Goal: Task Accomplishment & Management: Use online tool/utility

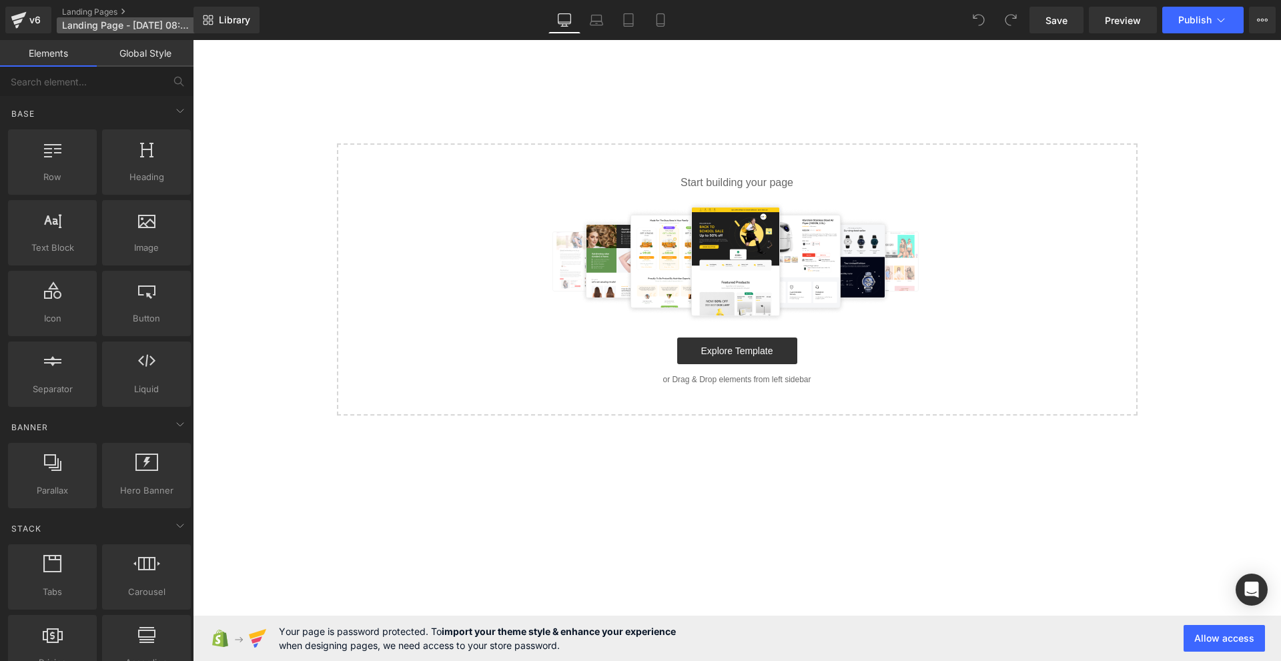
drag, startPoint x: 113, startPoint y: 43, endPoint x: 127, endPoint y: 25, distance: 23.3
click at [113, 41] on link "Global Style" at bounding box center [145, 53] width 97 height 27
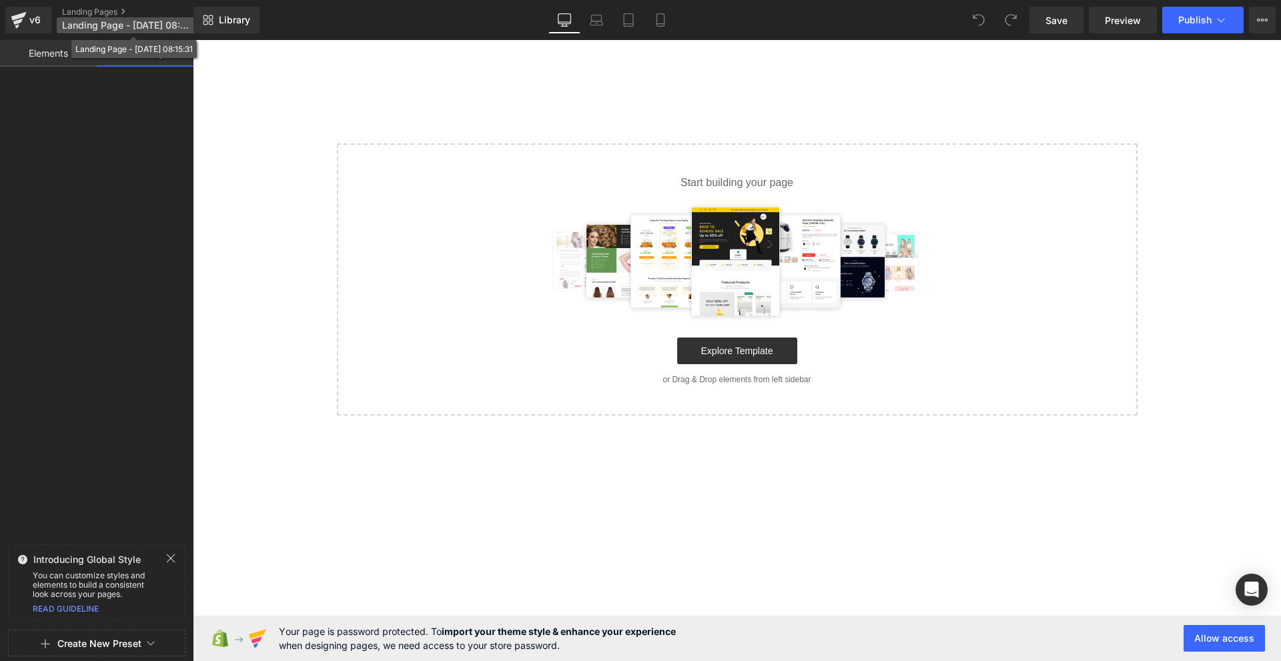
click at [127, 25] on span "Landing Page - [DATE] 08:15:31" at bounding box center [126, 25] width 128 height 11
drag, startPoint x: 60, startPoint y: 56, endPoint x: 177, endPoint y: 81, distance: 119.5
drag, startPoint x: 51, startPoint y: 51, endPoint x: 83, endPoint y: 33, distance: 37.3
click at [47, 51] on link "Elements" at bounding box center [48, 53] width 97 height 27
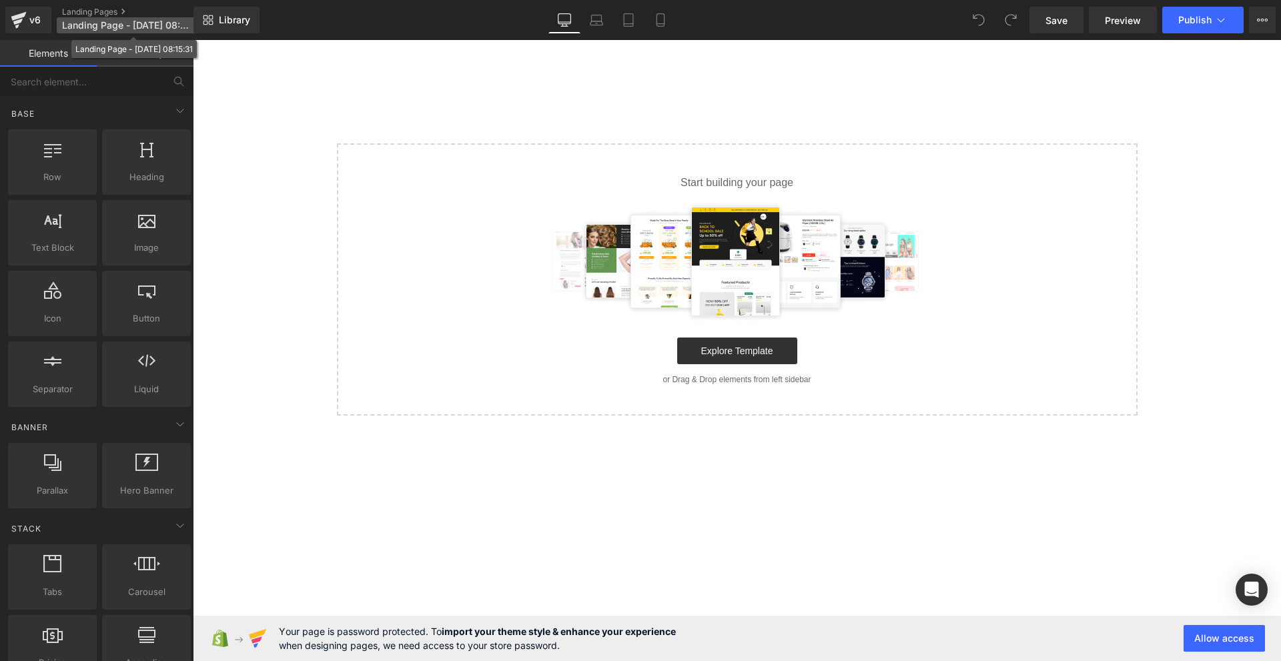
click at [91, 30] on span "Landing Page - [DATE] 08:15:31" at bounding box center [126, 25] width 128 height 11
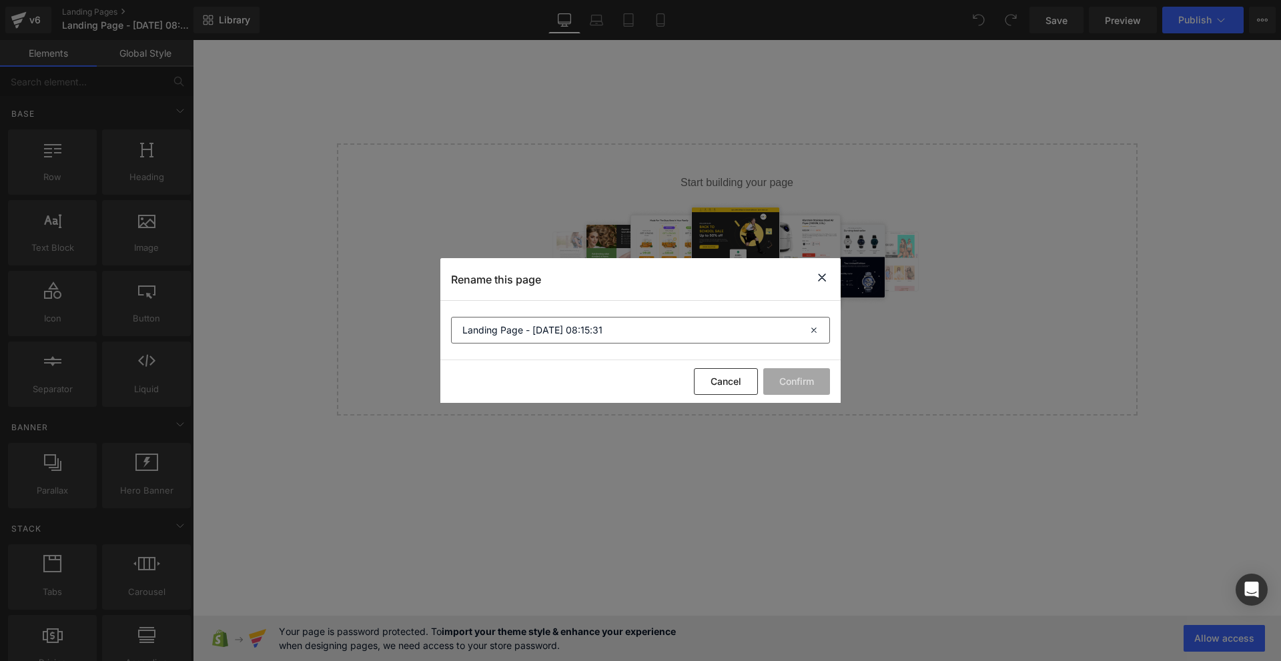
drag, startPoint x: 616, startPoint y: 304, endPoint x: 607, endPoint y: 324, distance: 22.1
click at [610, 317] on section "Landing Page - [DATE] 08:15:31" at bounding box center [640, 330] width 400 height 59
click at [607, 324] on input "Landing Page - [DATE] 08:15:31" at bounding box center [640, 330] width 379 height 27
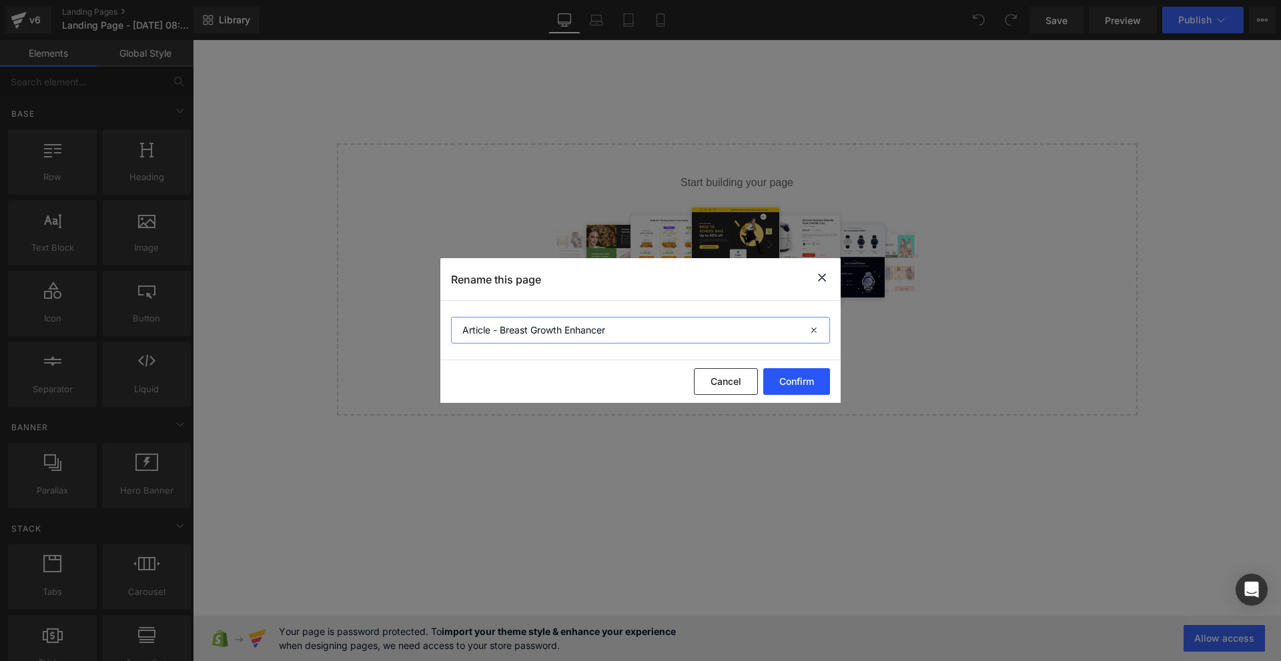
type input "Article - Breast Growth Enhancer"
click at [797, 389] on button "Confirm" at bounding box center [796, 381] width 67 height 27
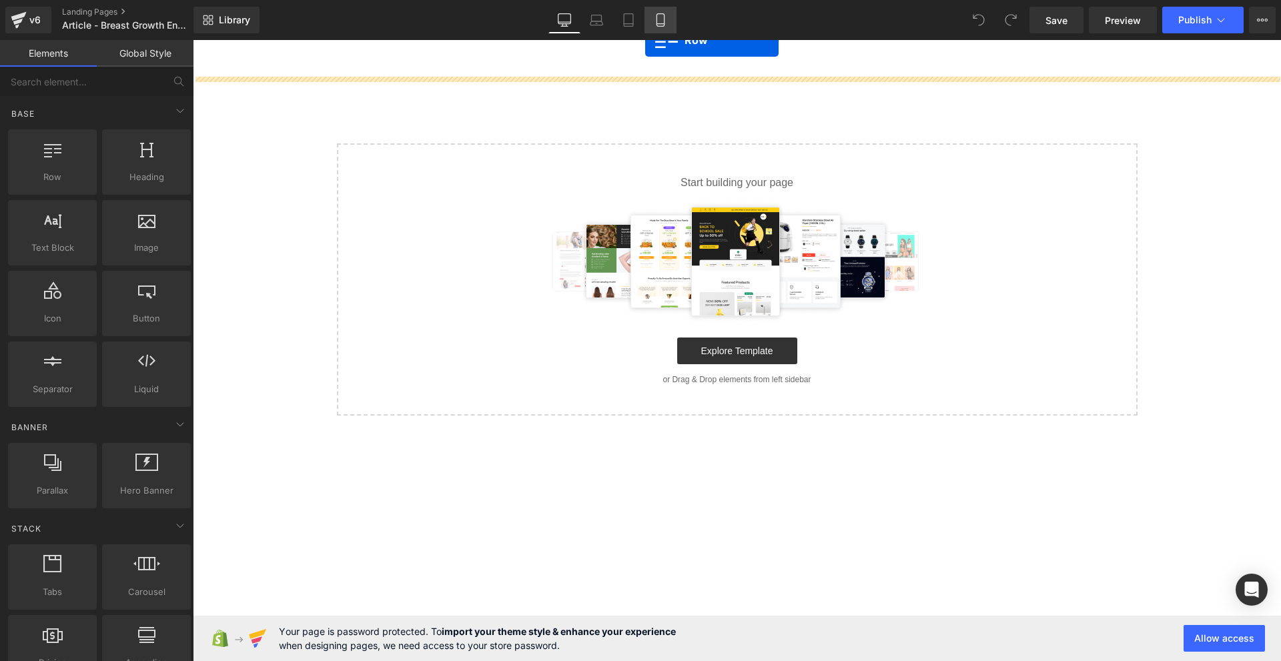
drag, startPoint x: 113, startPoint y: 154, endPoint x: 657, endPoint y: 31, distance: 558.1
click at [657, 31] on div "Row You are previewing how the will restyle your page. You can not edit Element…" at bounding box center [640, 342] width 1281 height 684
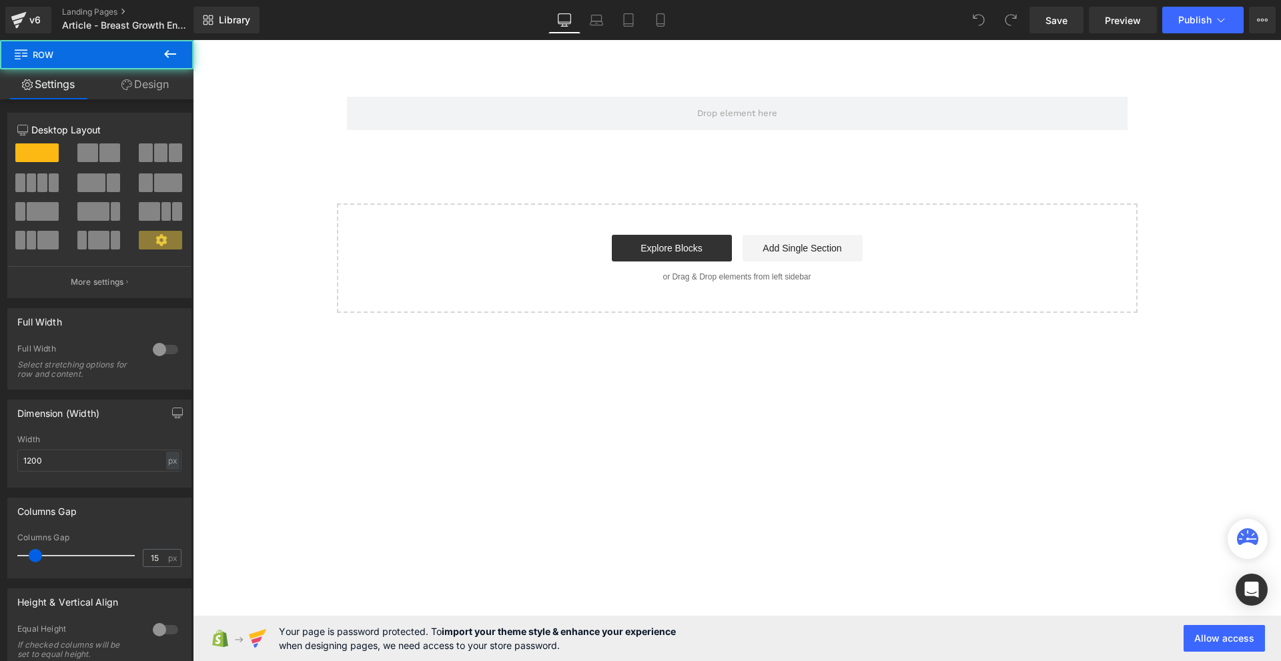
drag, startPoint x: 629, startPoint y: 53, endPoint x: 635, endPoint y: 48, distance: 8.0
click at [629, 53] on main "Row Select your layout" at bounding box center [737, 271] width 1088 height 463
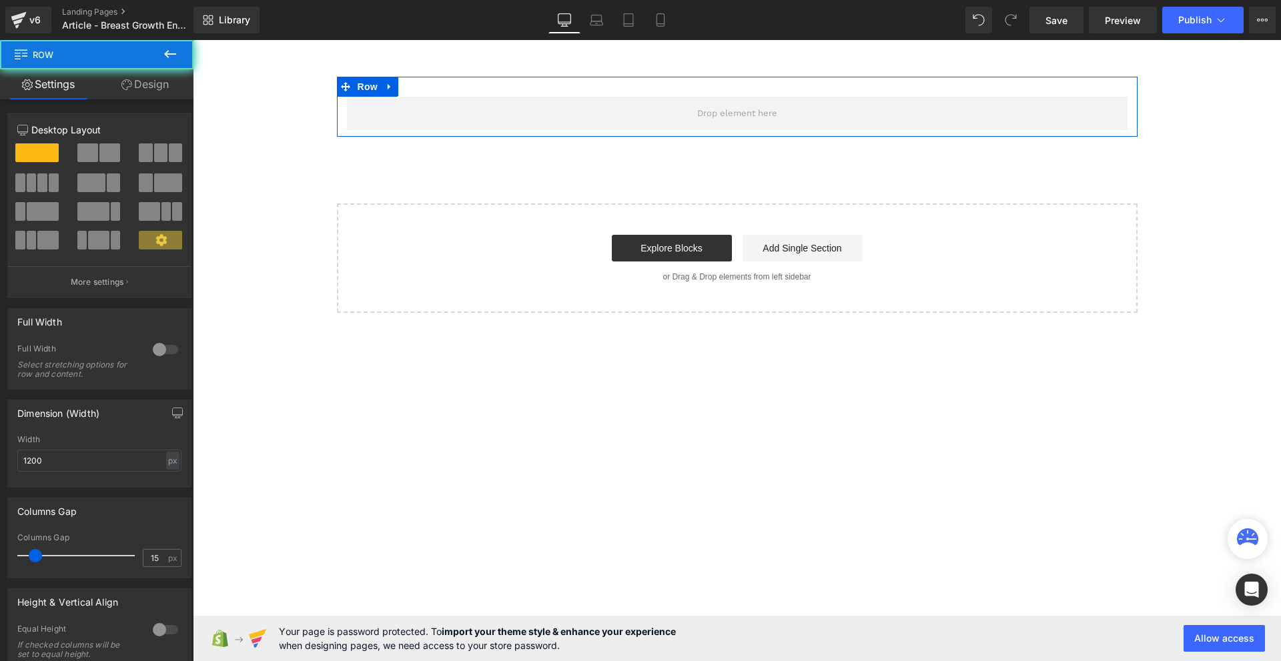
click at [643, 87] on div "Row" at bounding box center [737, 107] width 801 height 60
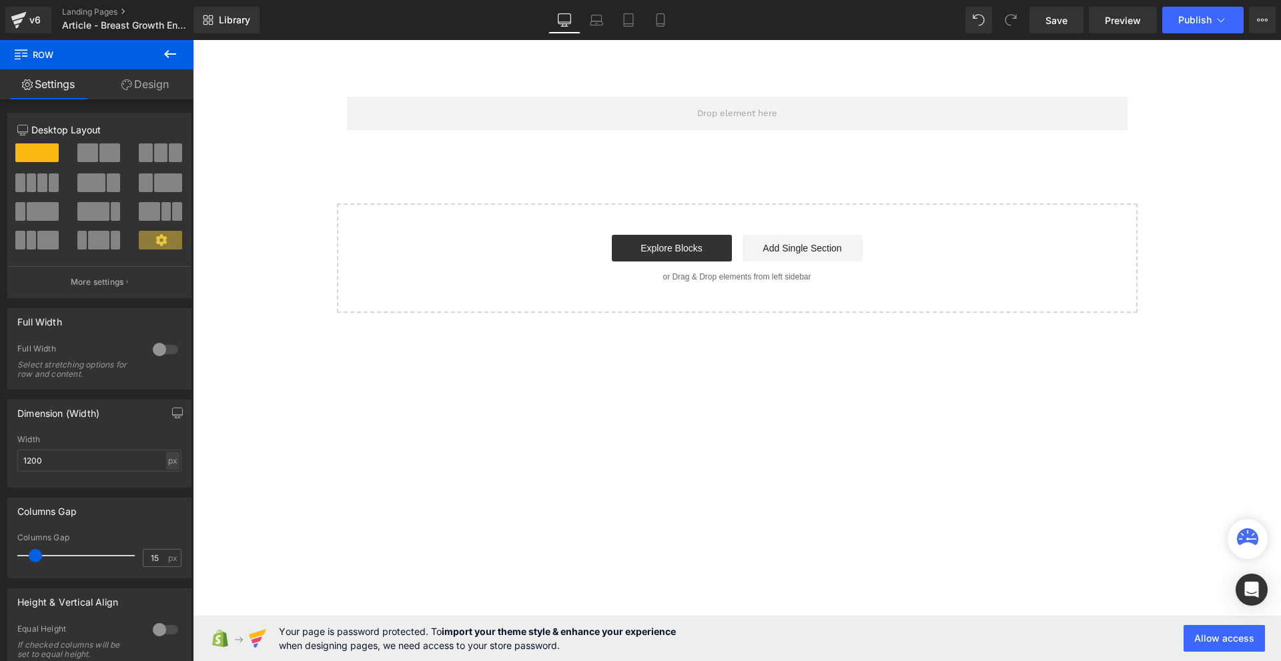
click at [656, 65] on main "Row Select your layout" at bounding box center [737, 271] width 1088 height 463
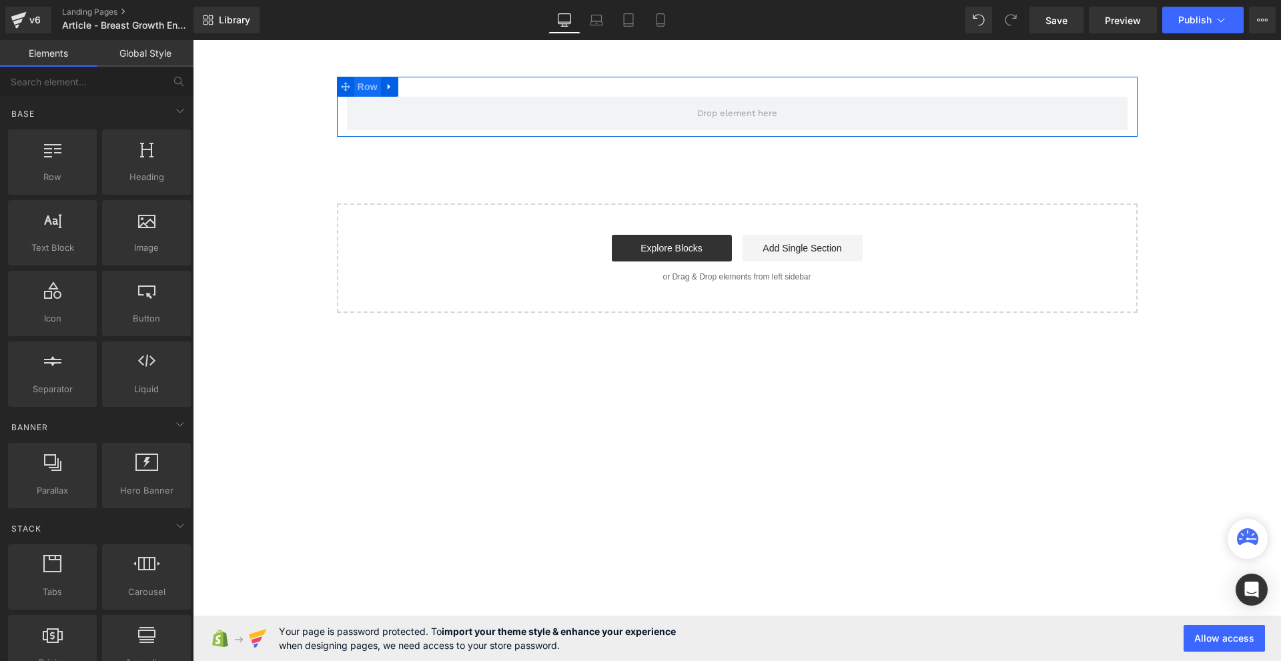
click at [366, 95] on span "Row" at bounding box center [367, 87] width 27 height 20
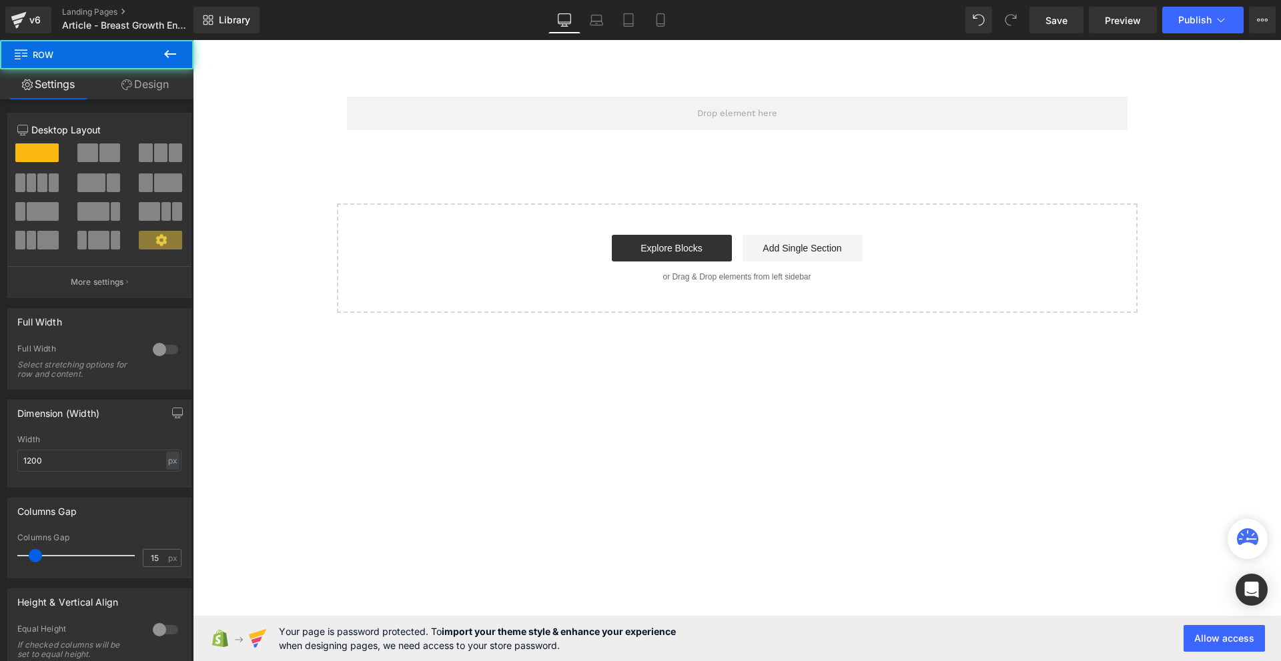
click at [380, 56] on main "Row Select your layout" at bounding box center [737, 271] width 1088 height 463
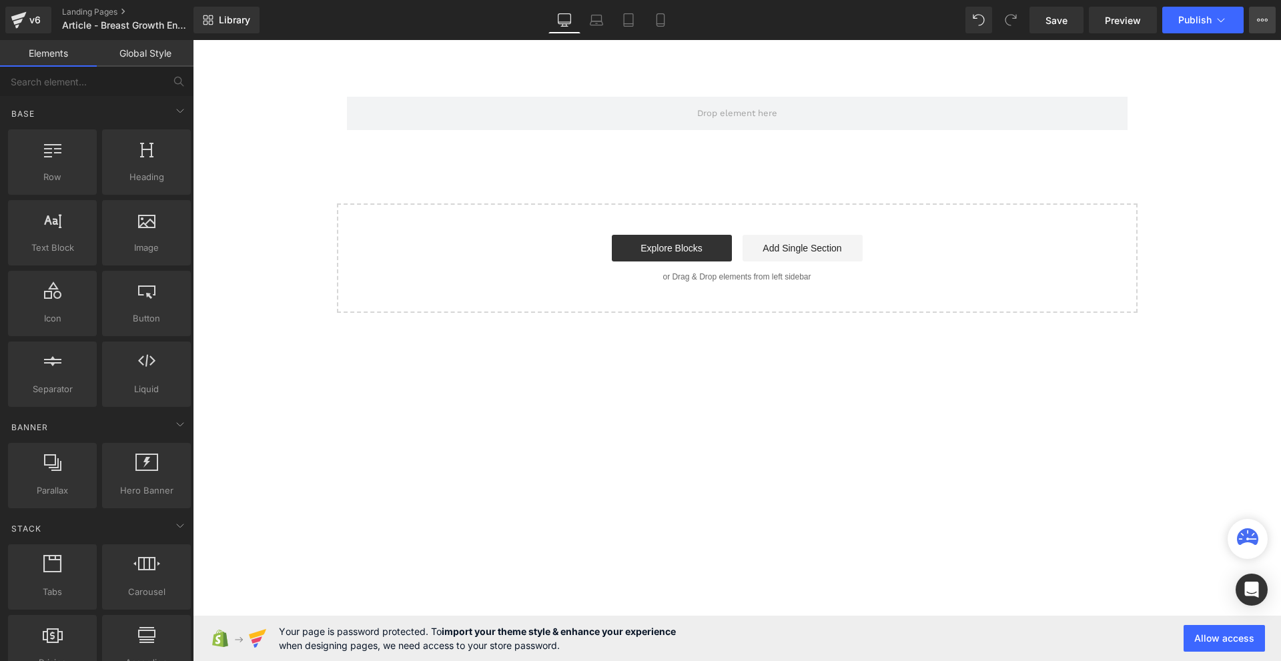
click at [1258, 27] on button "Upgrade Plan View Live Page View with current Template Save Template to Library…" at bounding box center [1262, 20] width 27 height 27
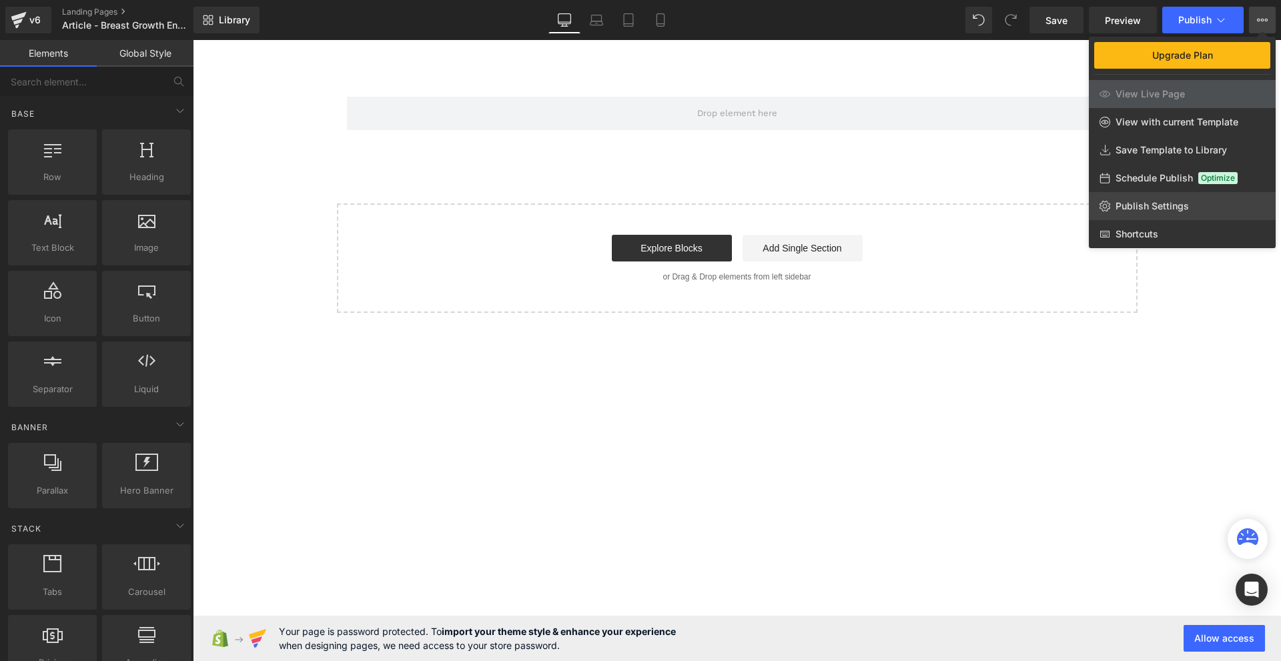
click at [1155, 207] on span "Publish Settings" at bounding box center [1151, 206] width 73 height 12
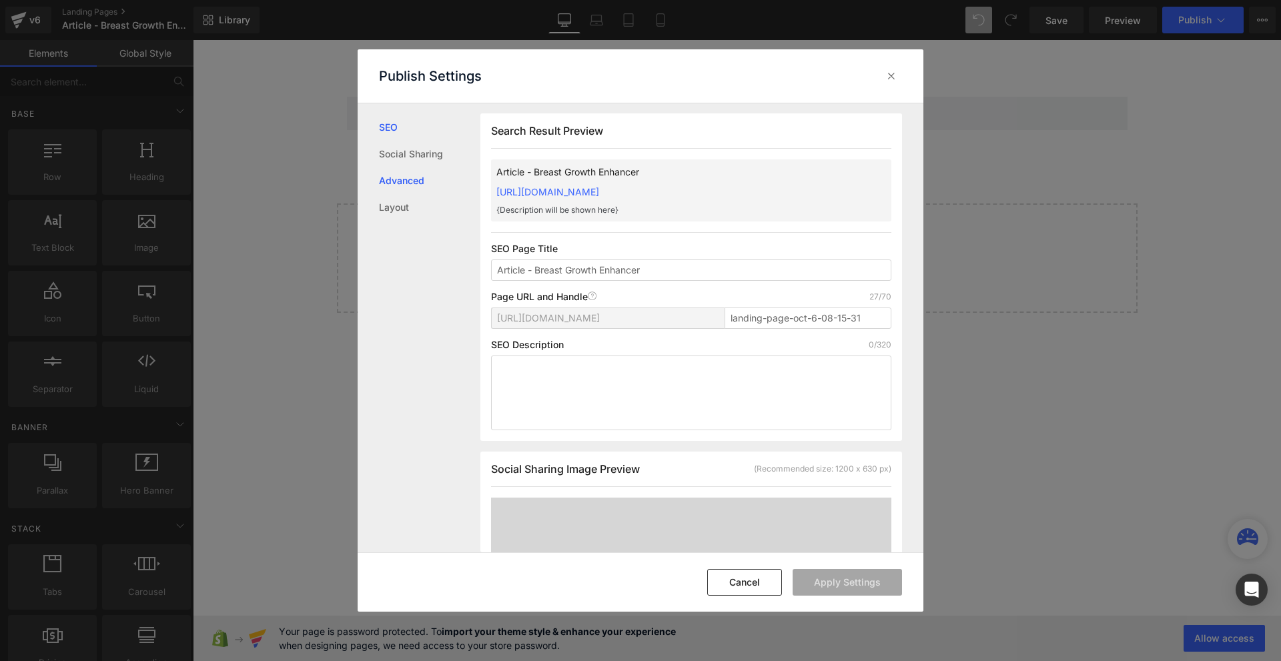
click at [421, 171] on link "Advanced" at bounding box center [429, 180] width 101 height 27
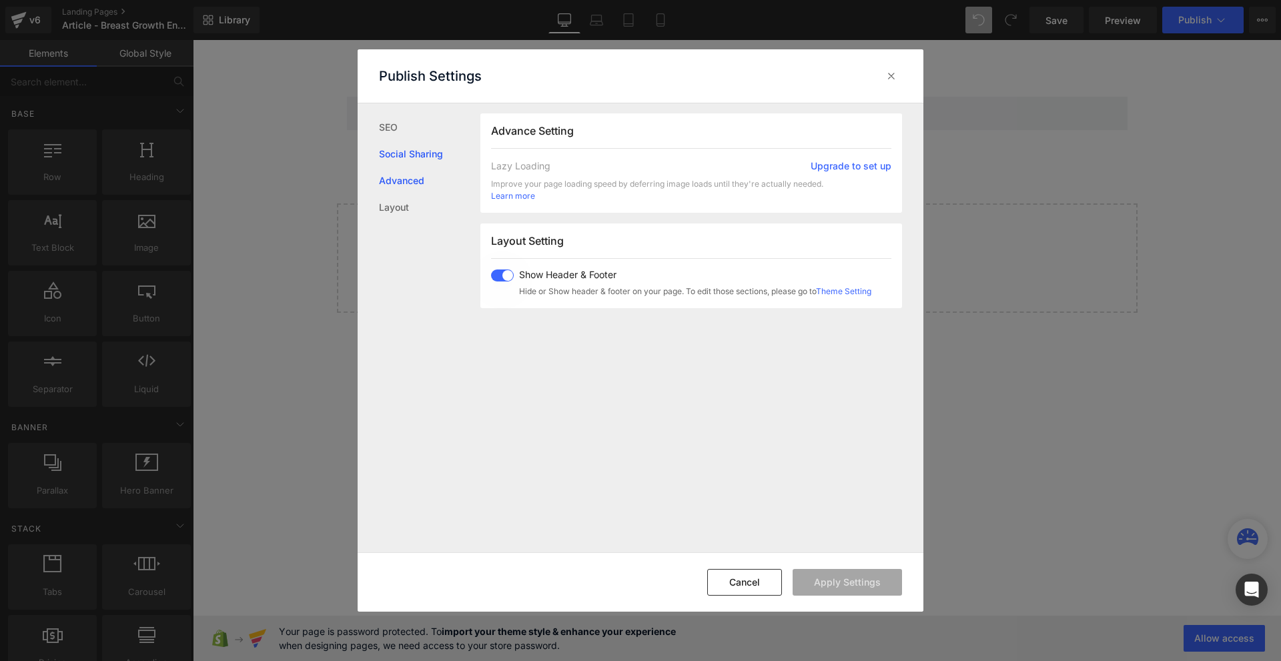
click at [418, 151] on link "Social Sharing" at bounding box center [429, 154] width 101 height 27
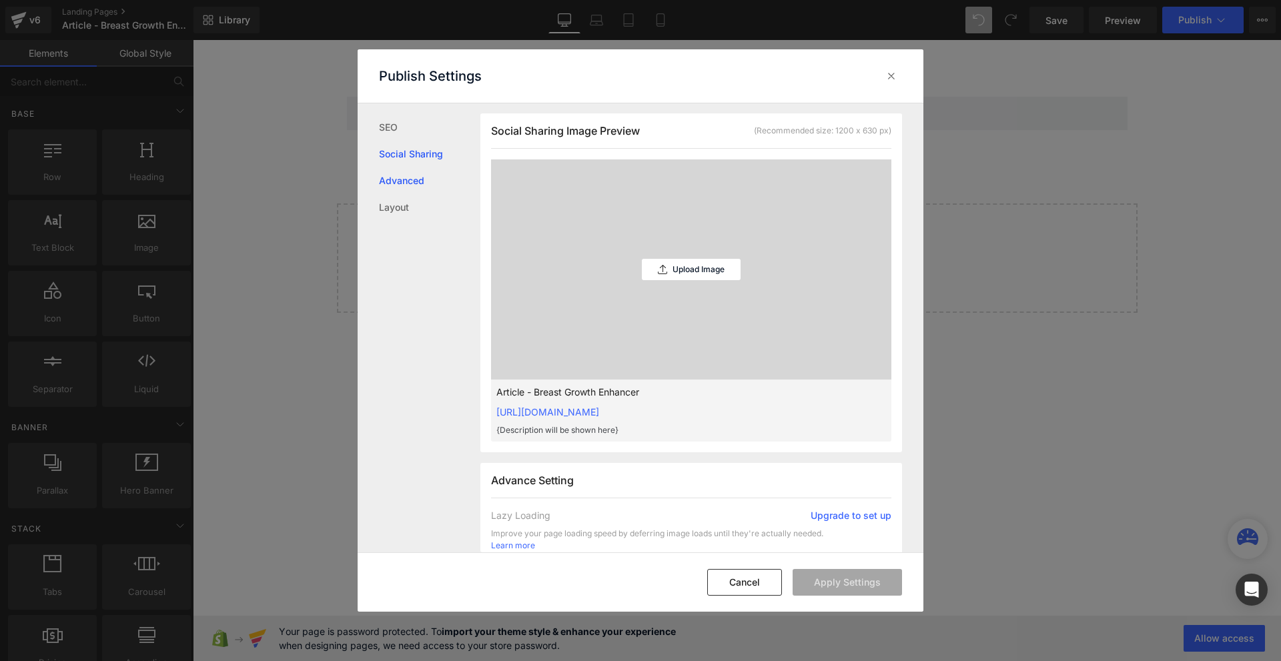
click at [408, 183] on link "Advanced" at bounding box center [429, 180] width 101 height 27
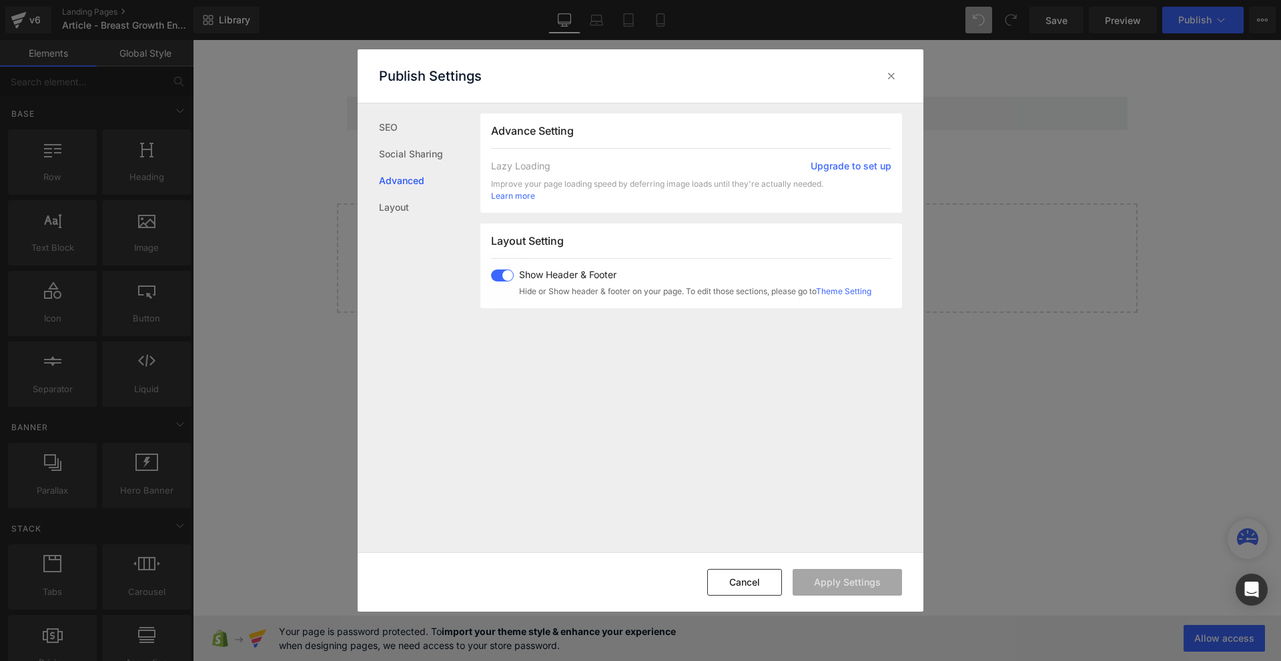
click at [497, 274] on span at bounding box center [502, 276] width 23 height 12
click at [851, 576] on button "Apply Settings" at bounding box center [847, 582] width 109 height 27
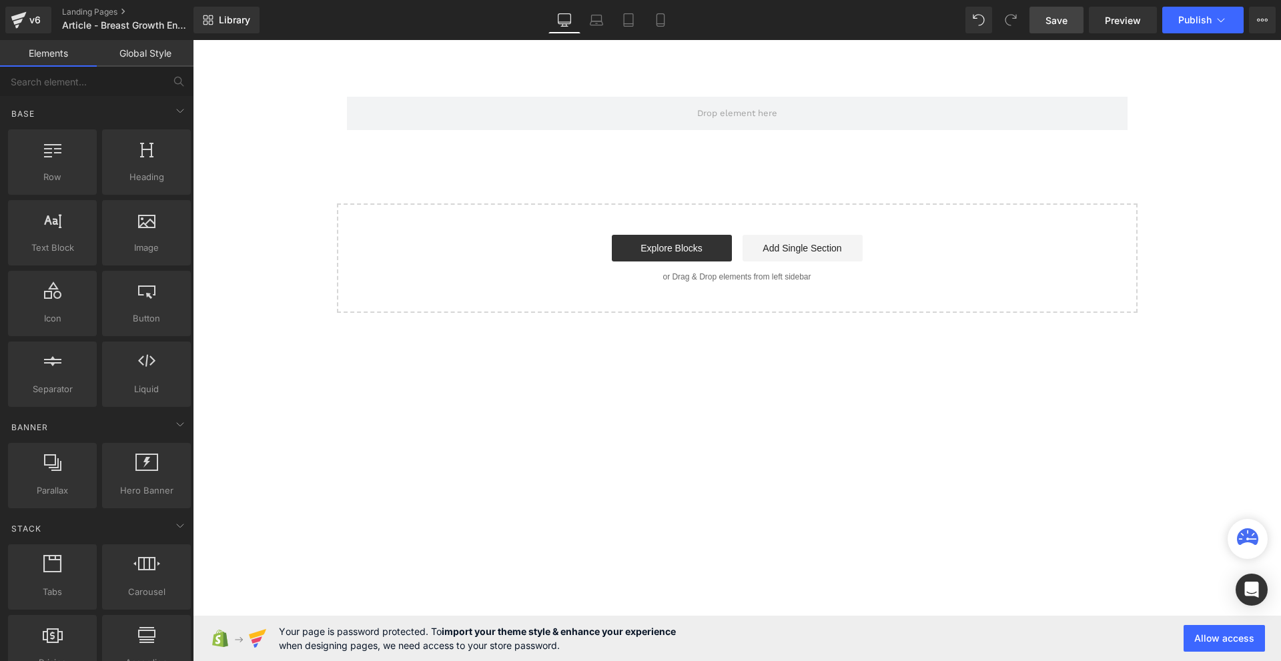
click at [1053, 21] on span "Save" at bounding box center [1056, 20] width 22 height 14
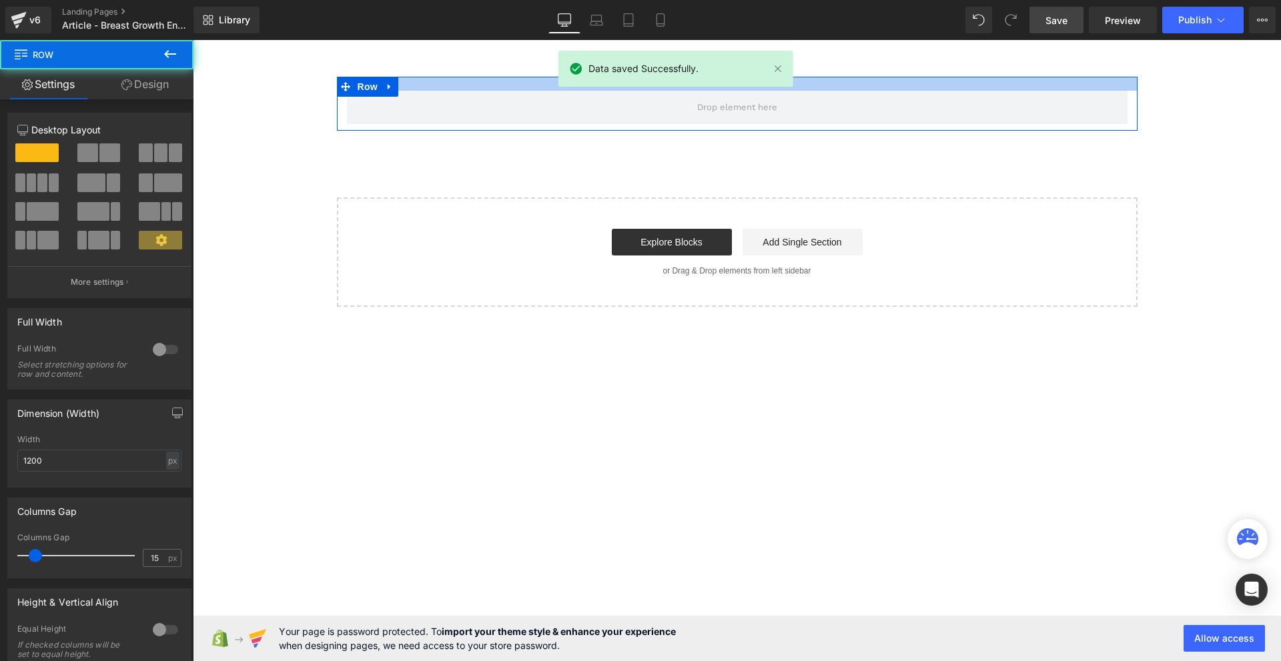
drag, startPoint x: 469, startPoint y: 79, endPoint x: 482, endPoint y: 72, distance: 15.2
click at [482, 72] on main "Row Select your layout" at bounding box center [737, 271] width 1088 height 463
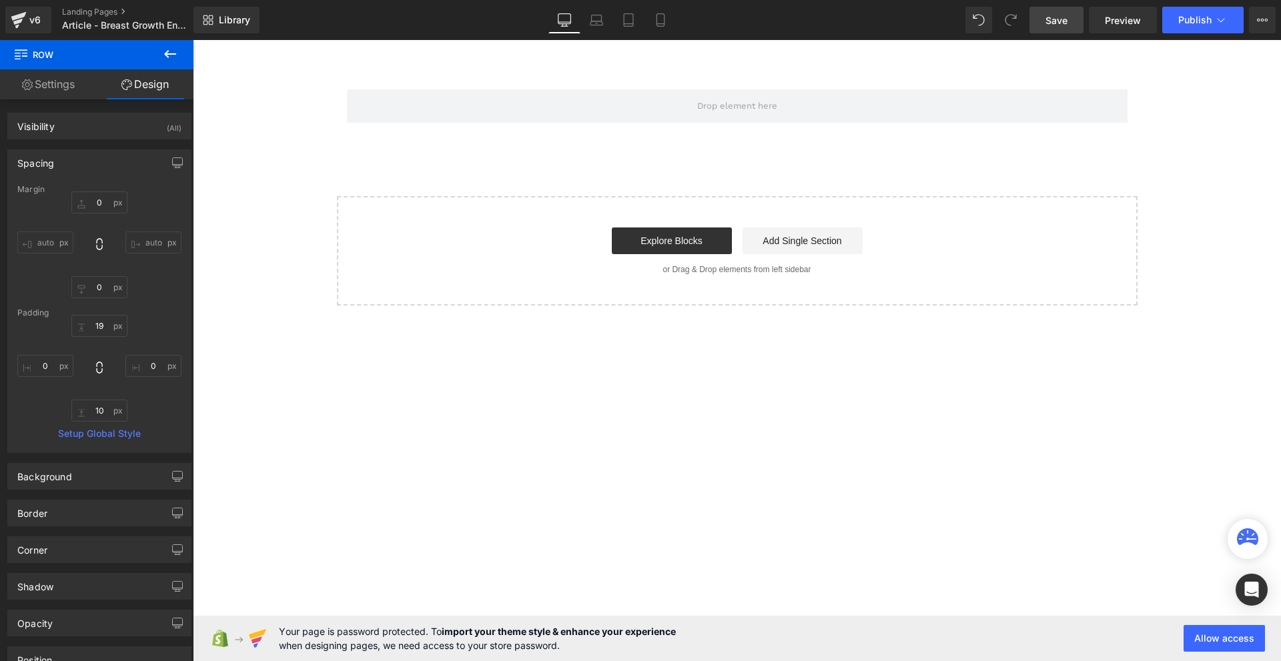
click at [1047, 21] on span "Save" at bounding box center [1056, 20] width 22 height 14
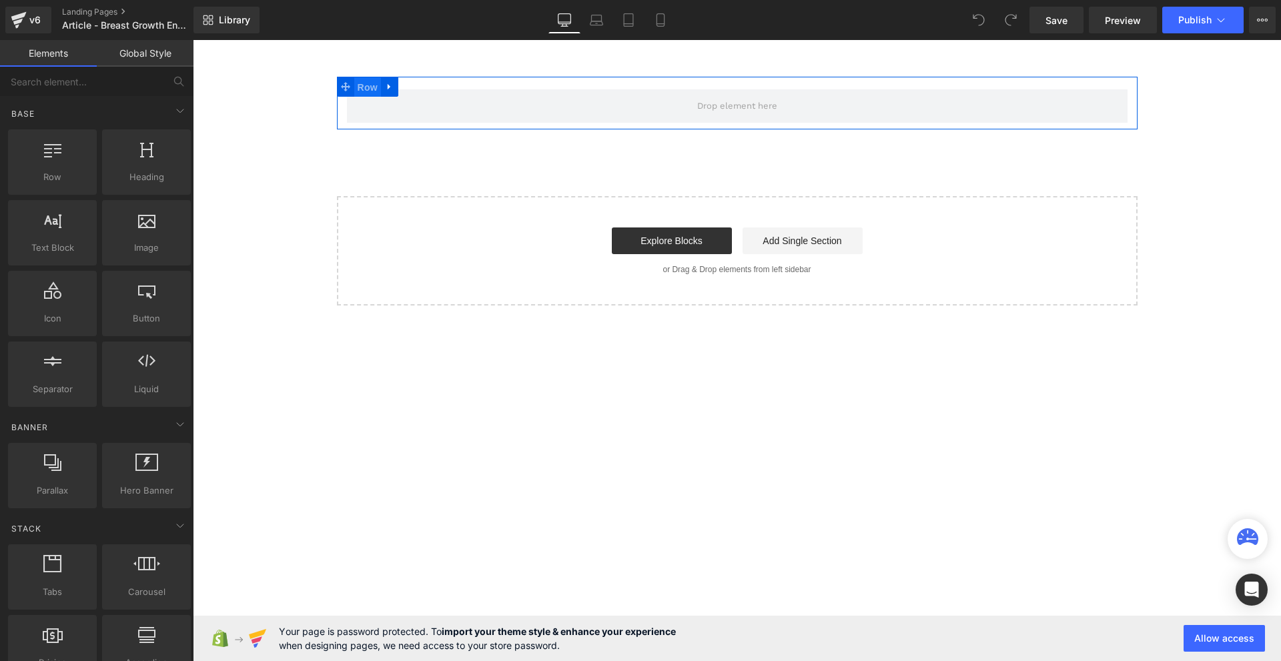
click at [373, 89] on span "Row" at bounding box center [367, 87] width 27 height 20
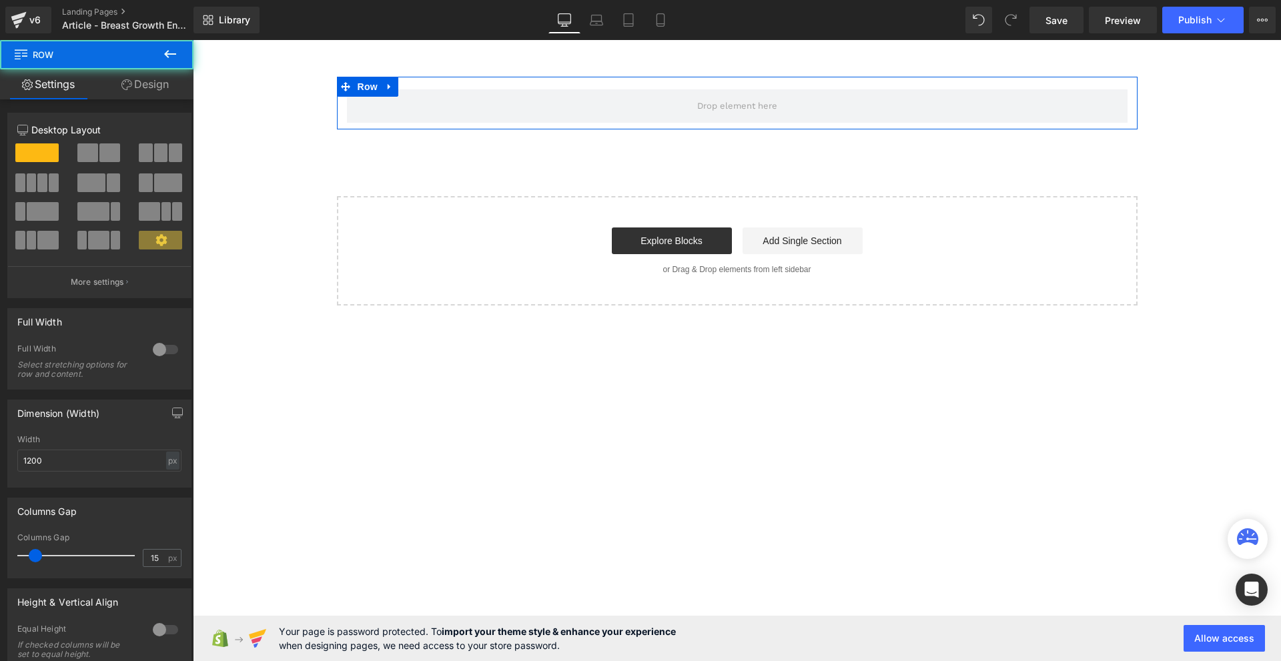
click at [165, 345] on div at bounding box center [165, 349] width 32 height 21
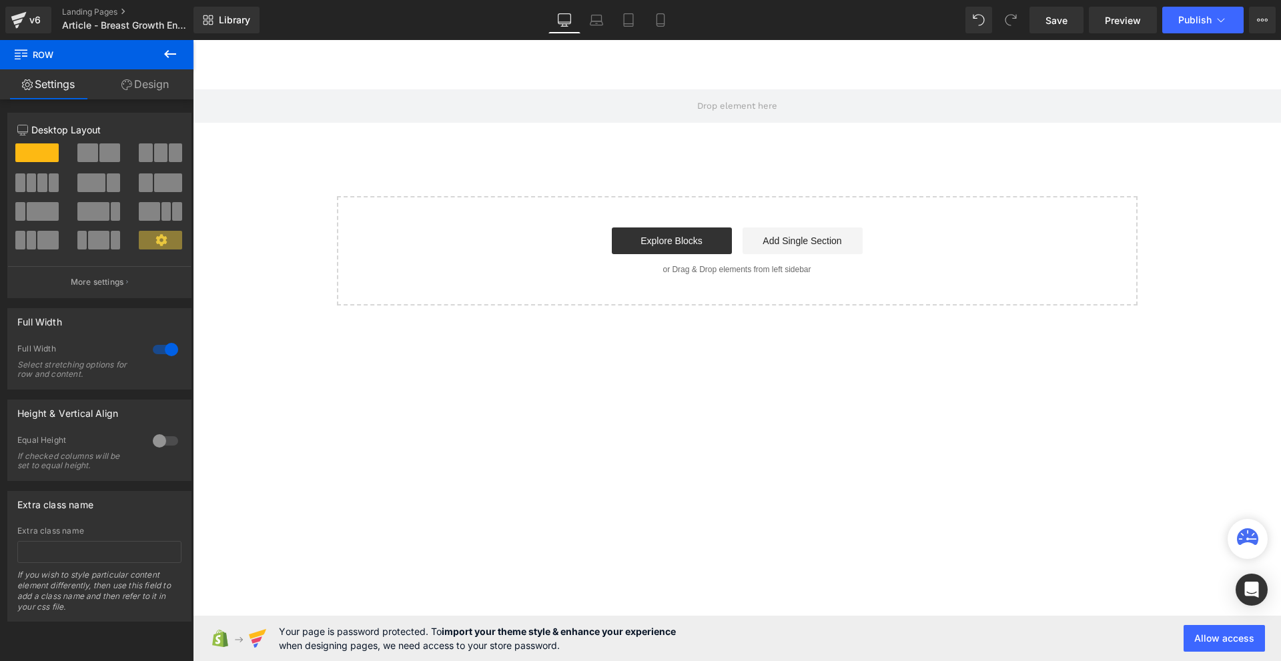
click at [163, 60] on icon at bounding box center [170, 54] width 16 height 16
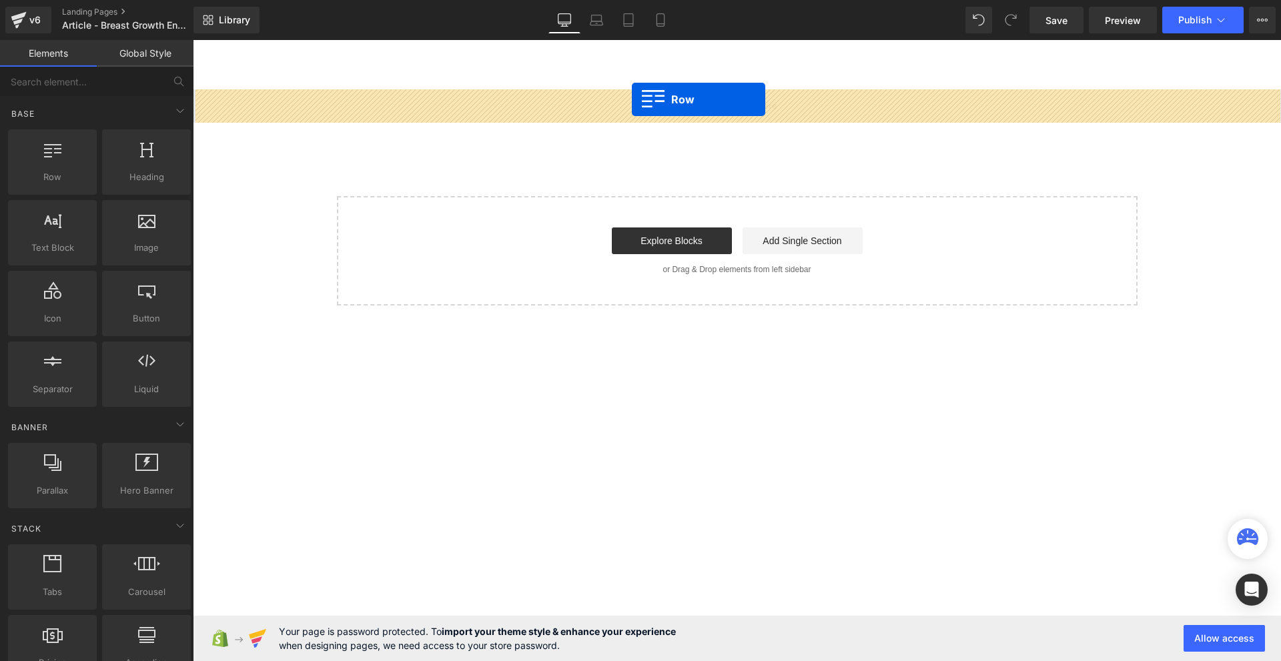
drag, startPoint x: 381, startPoint y: 191, endPoint x: 632, endPoint y: 99, distance: 267.2
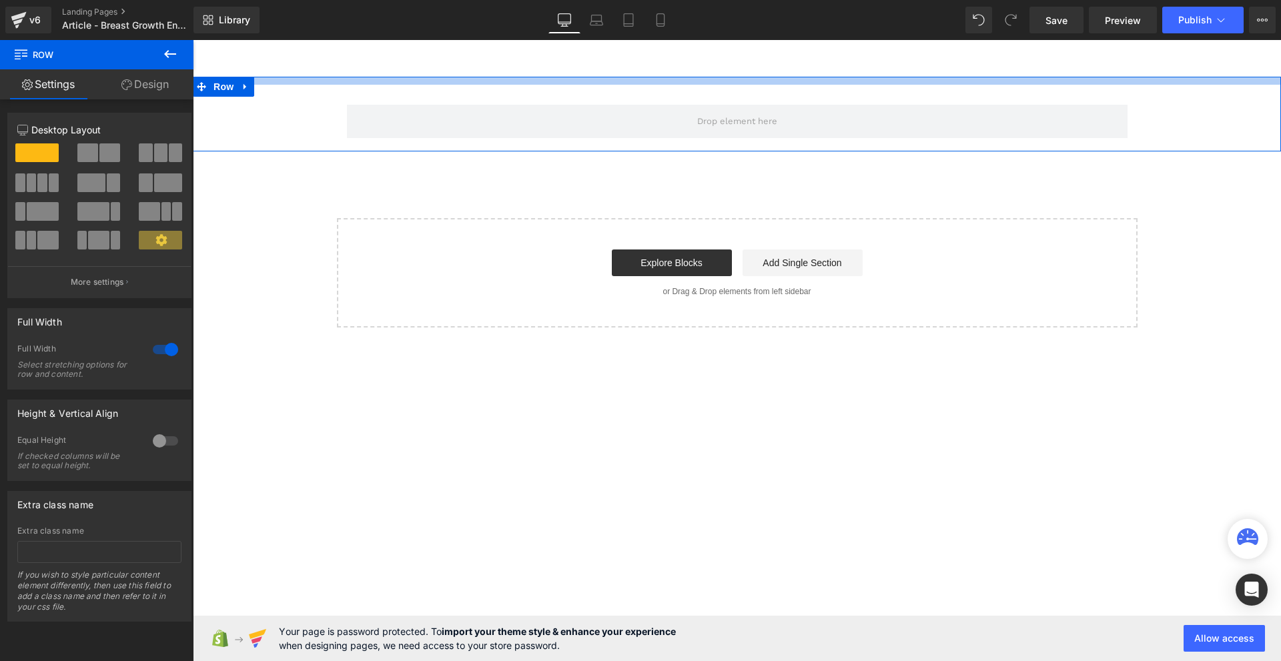
click at [642, 80] on div at bounding box center [737, 81] width 1088 height 8
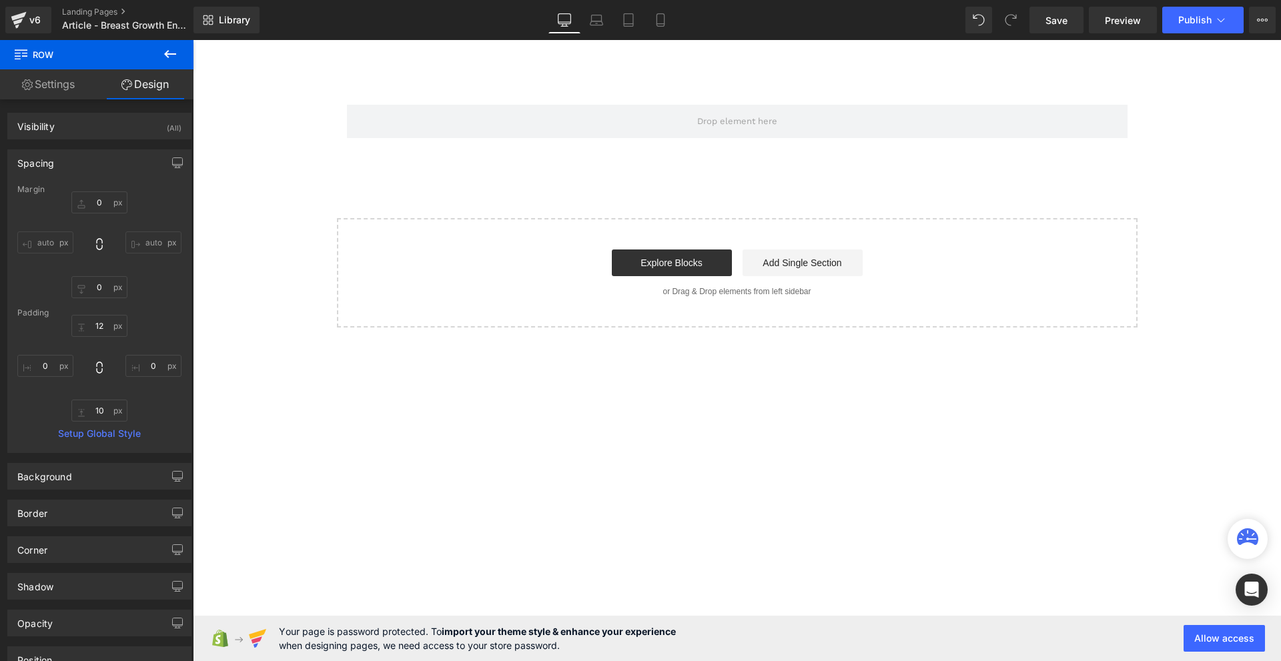
click at [164, 62] on button at bounding box center [170, 54] width 47 height 29
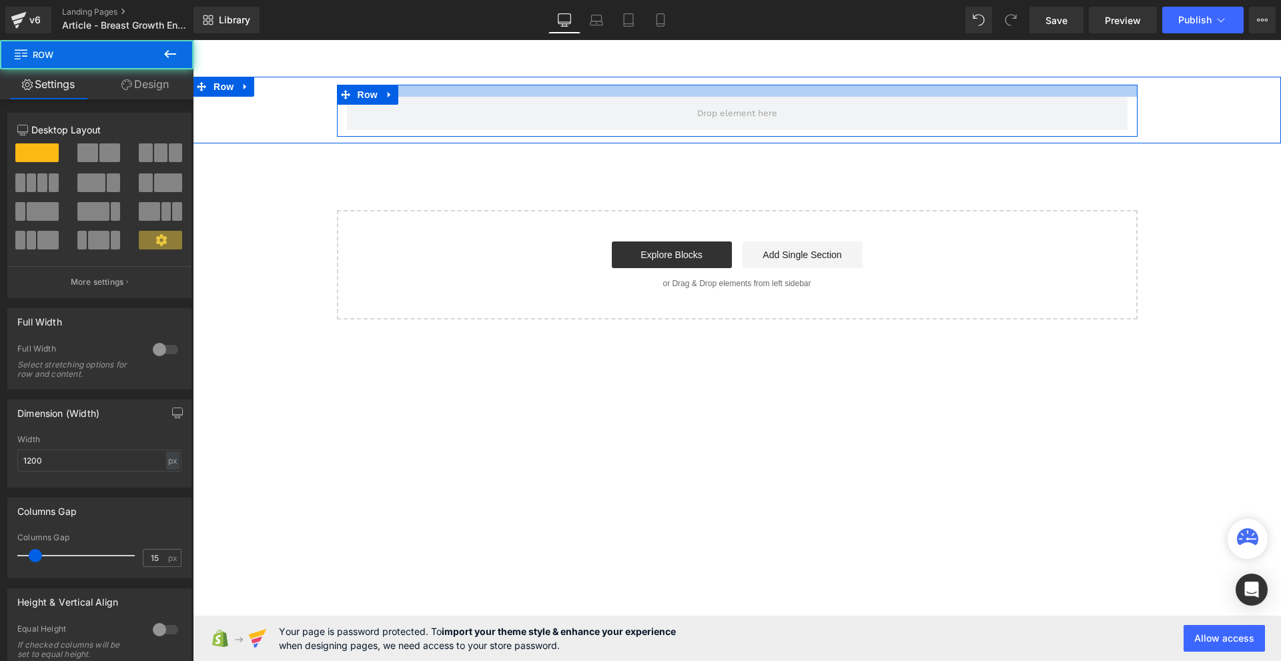
drag, startPoint x: 516, startPoint y: 85, endPoint x: 524, endPoint y: 77, distance: 11.3
click at [524, 77] on div "Row Row" at bounding box center [737, 110] width 1088 height 67
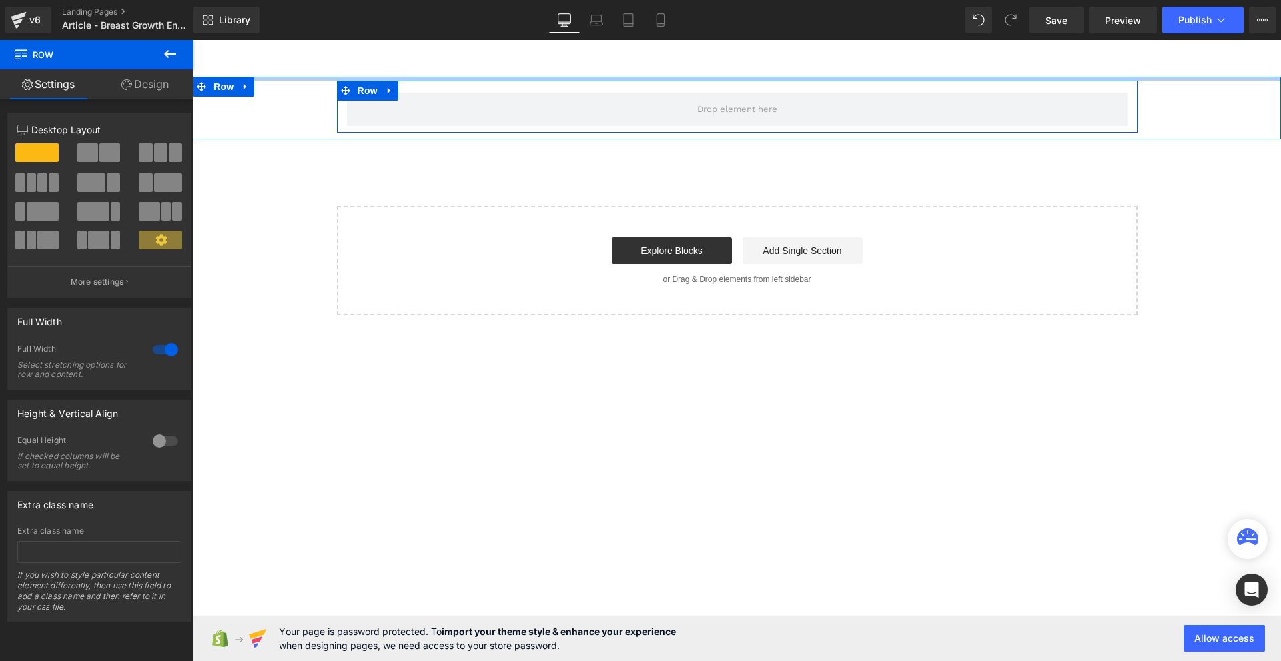
click at [532, 75] on main "Row Row Select your layout" at bounding box center [737, 271] width 1088 height 463
